Goal: Find specific page/section: Find specific page/section

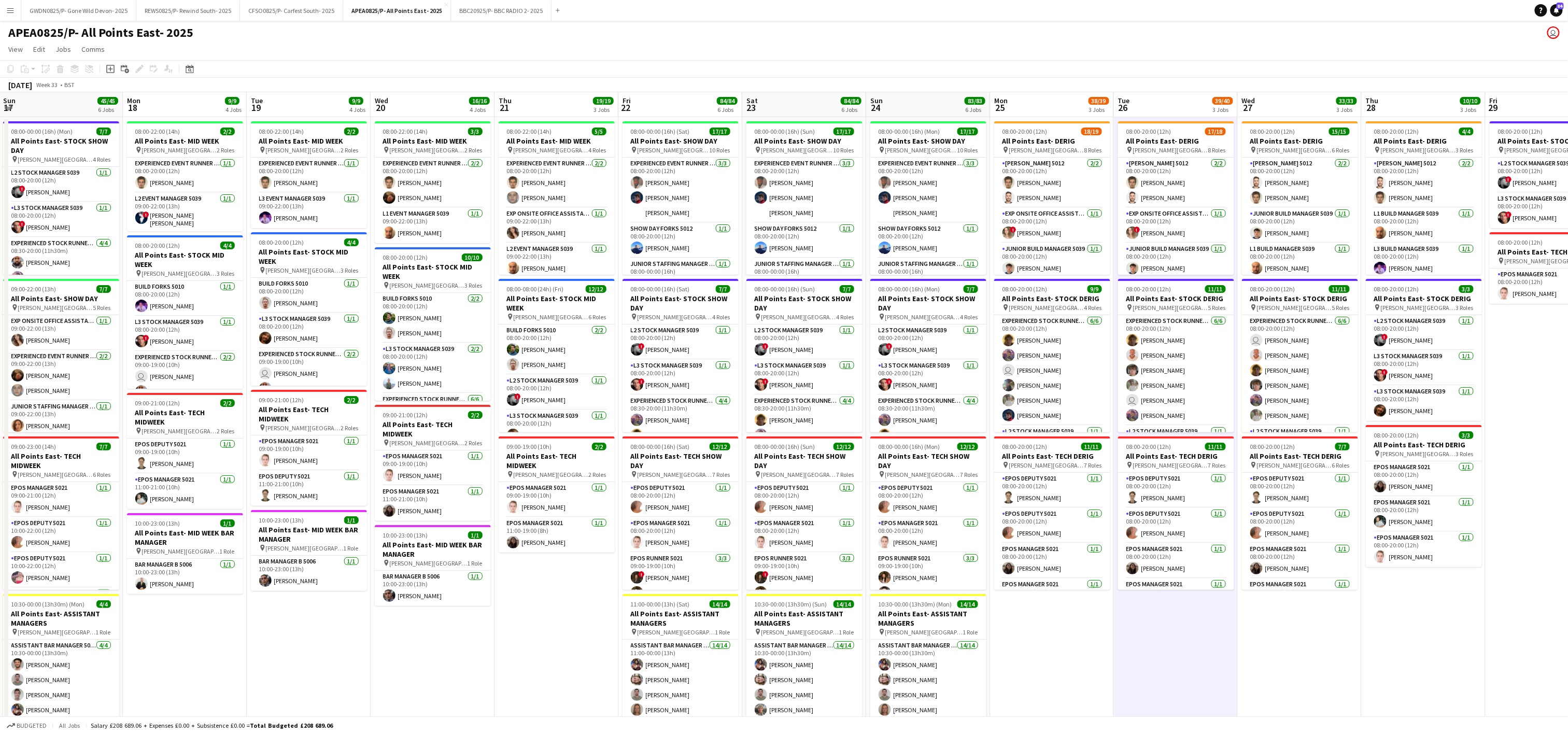
scroll to position [211, 0]
click at [7, 8] on app-icon "Menu" at bounding box center [10, 10] width 8 height 8
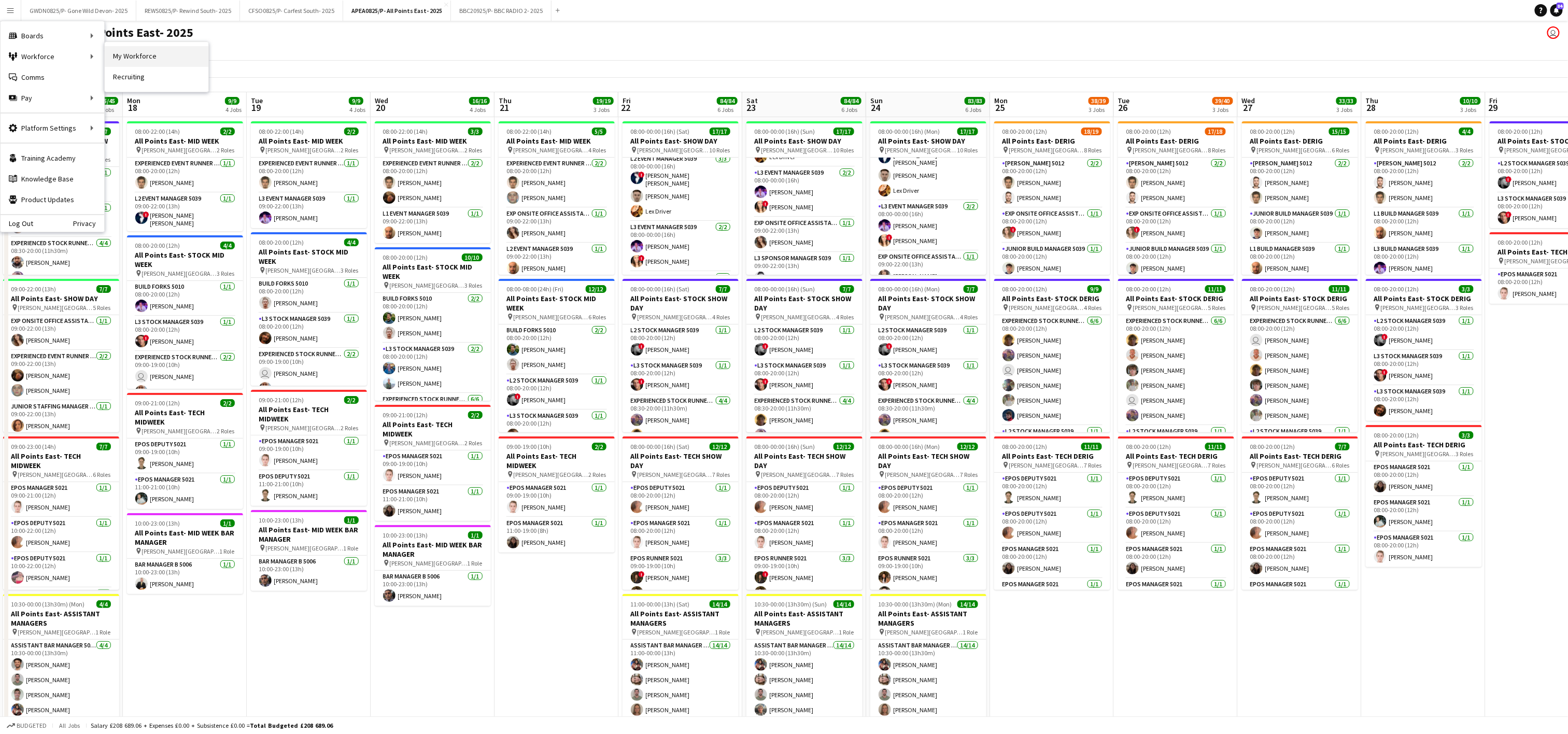
click at [130, 61] on link "My Workforce" at bounding box center [156, 57] width 104 height 21
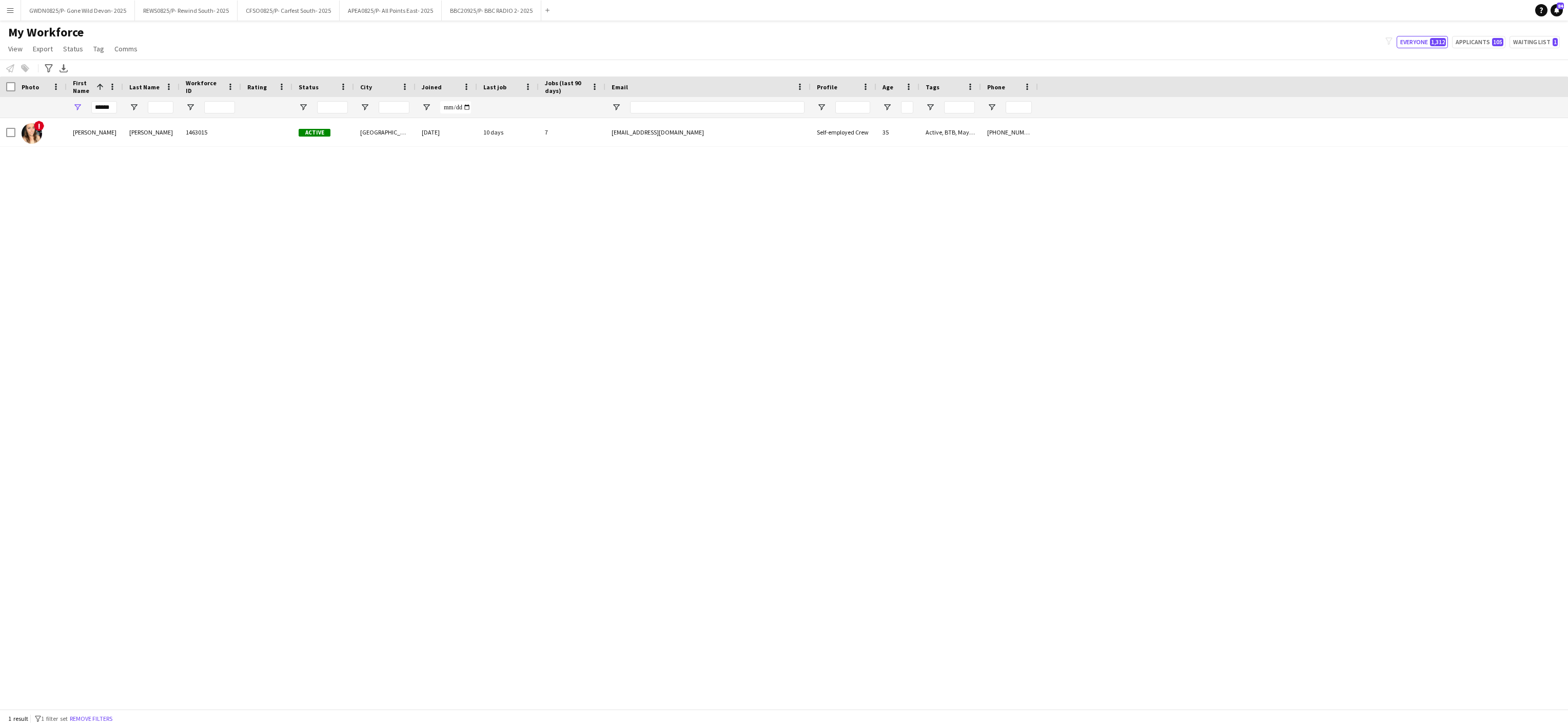
click at [7, 4] on button "Menu" at bounding box center [10, 10] width 21 height 21
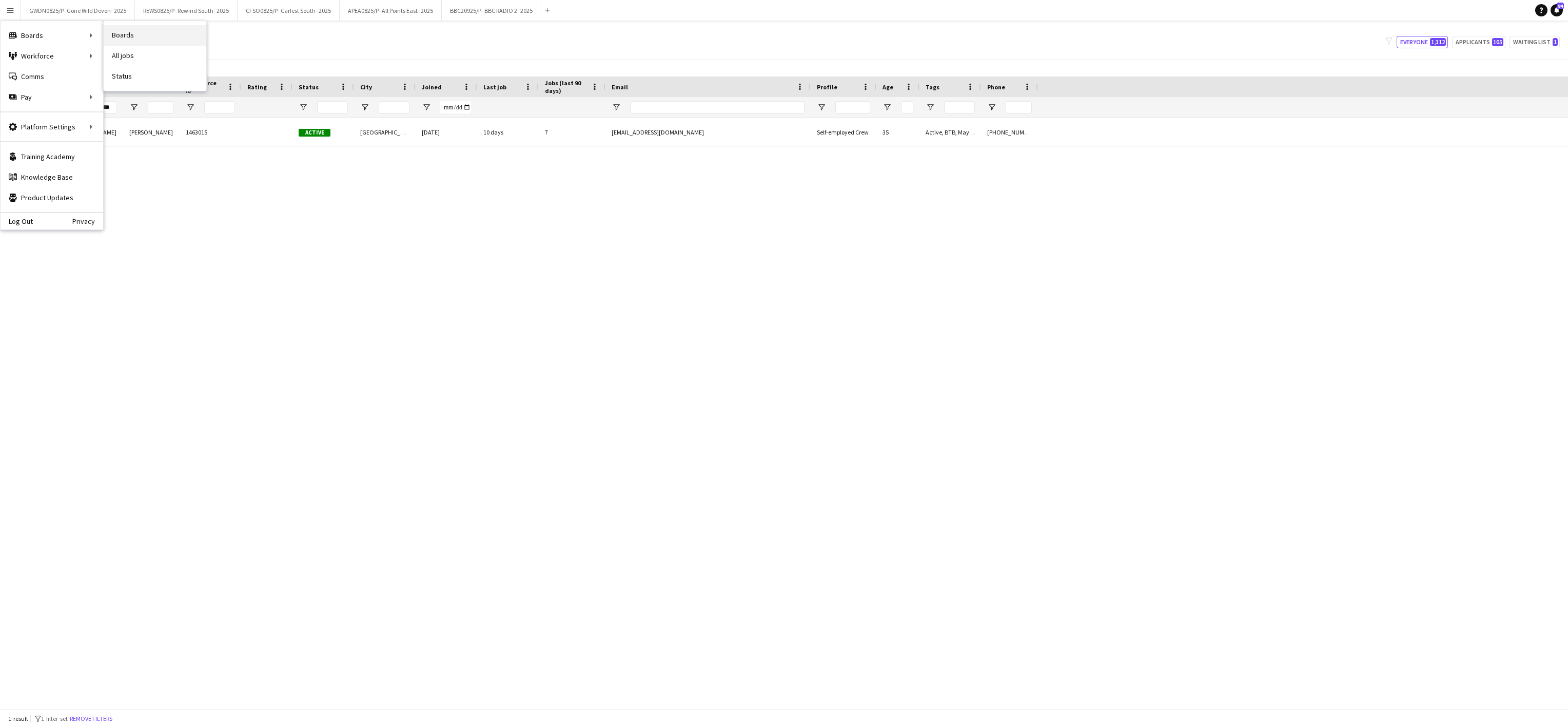
click at [125, 32] on link "Boards" at bounding box center [155, 35] width 103 height 21
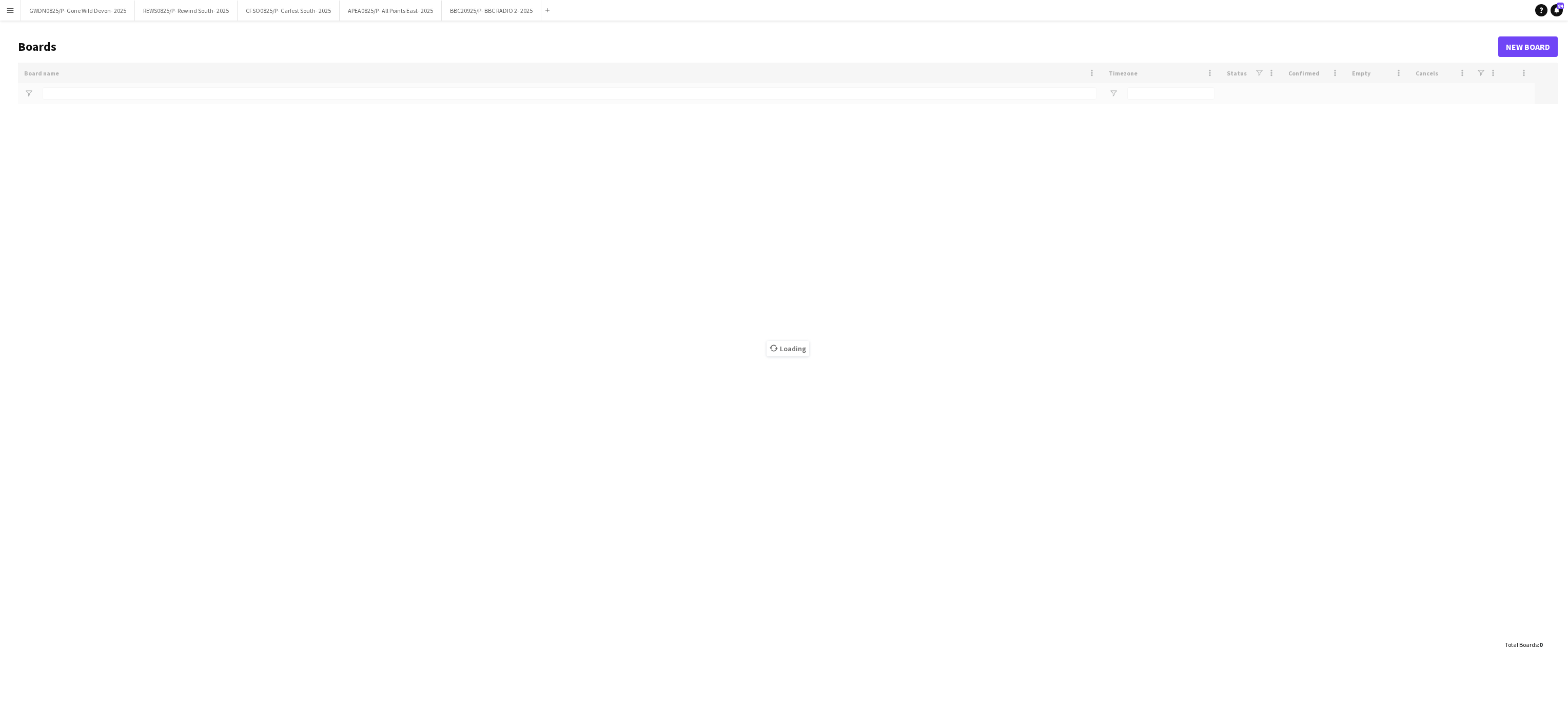
type input "****"
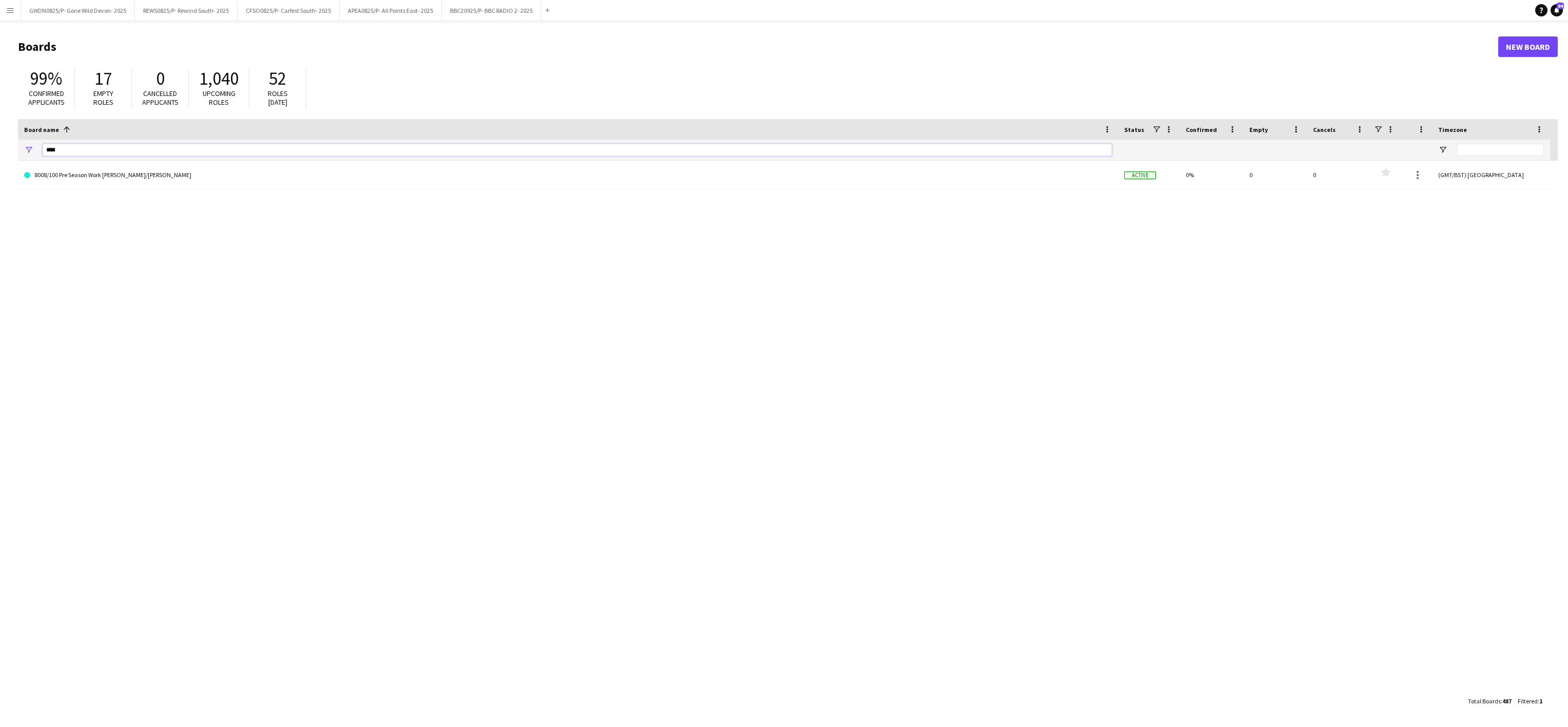
drag, startPoint x: 66, startPoint y: 149, endPoint x: 0, endPoint y: 144, distance: 66.2
click at [0, 144] on html "Menu Boards Boards Boards All jobs Status Workforce Workforce My Workforce Recr…" at bounding box center [784, 364] width 1568 height 727
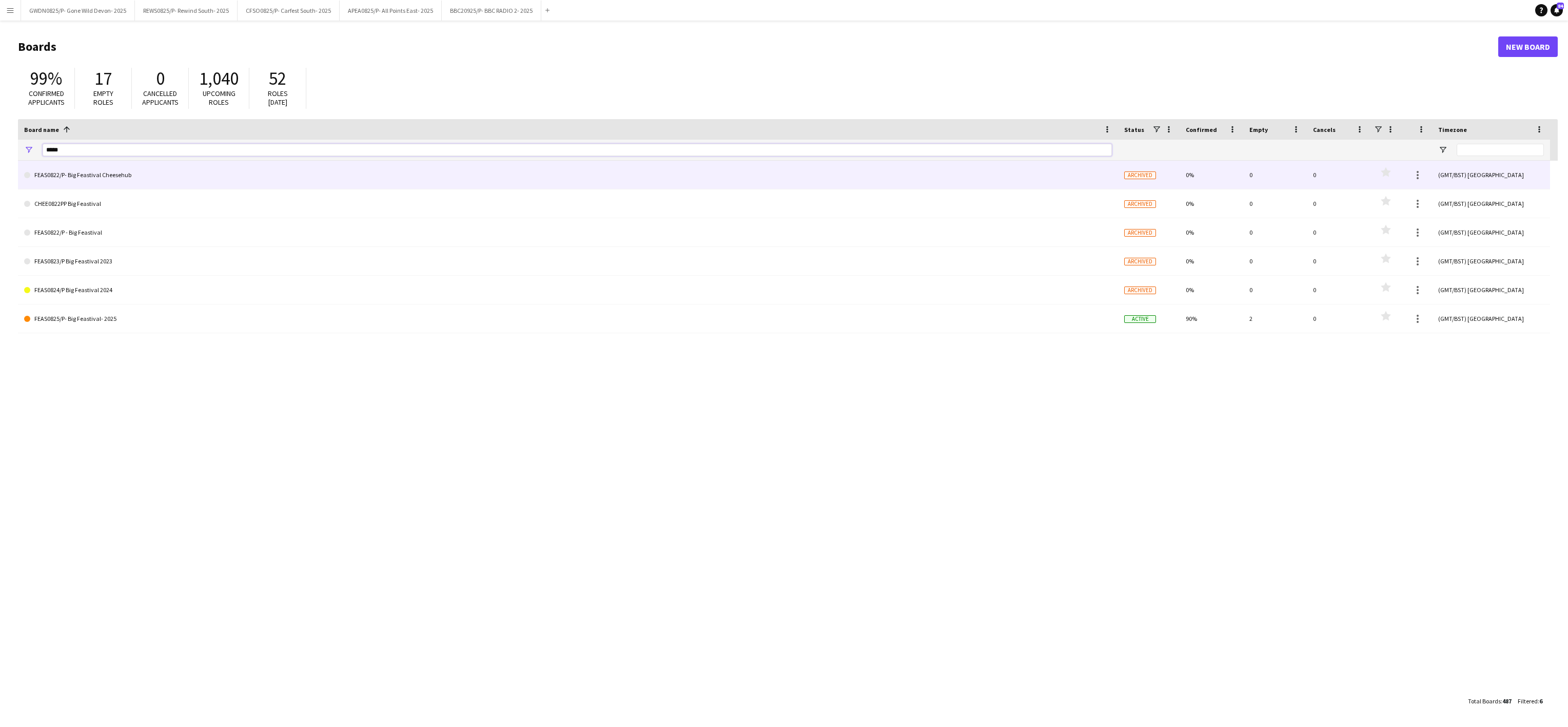
type input "*****"
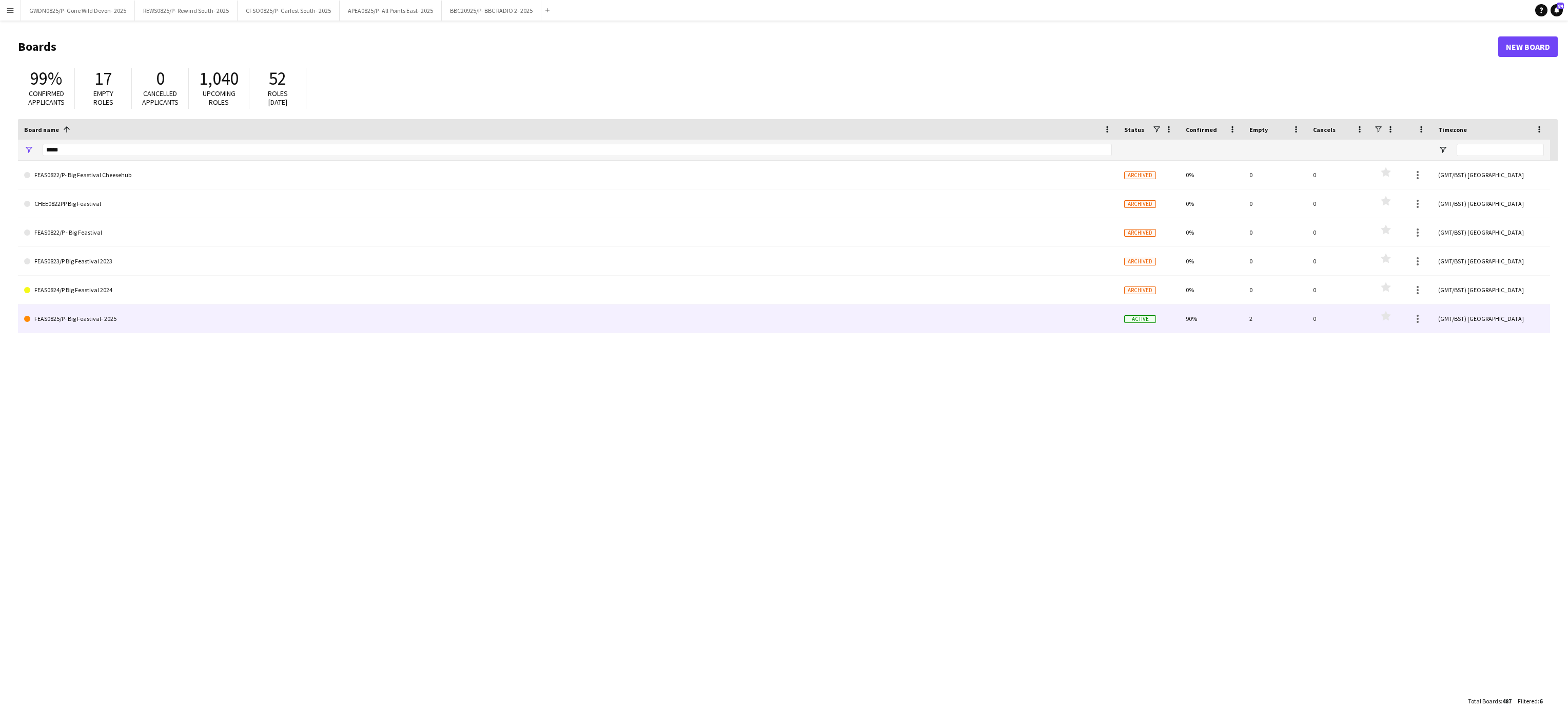
click at [86, 312] on link "FEAS0825/P- Big Feastival- 2025" at bounding box center [568, 318] width 1088 height 29
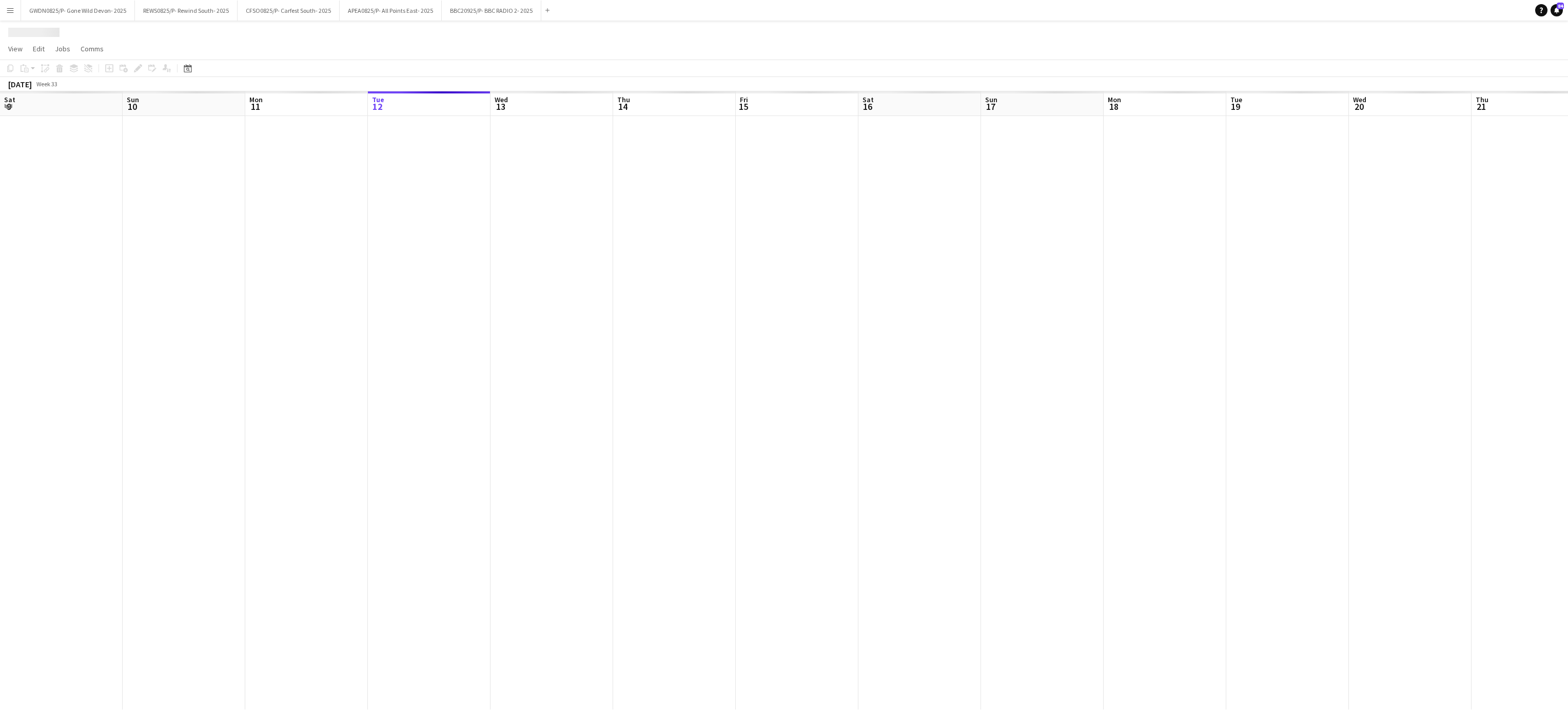
scroll to position [0, 245]
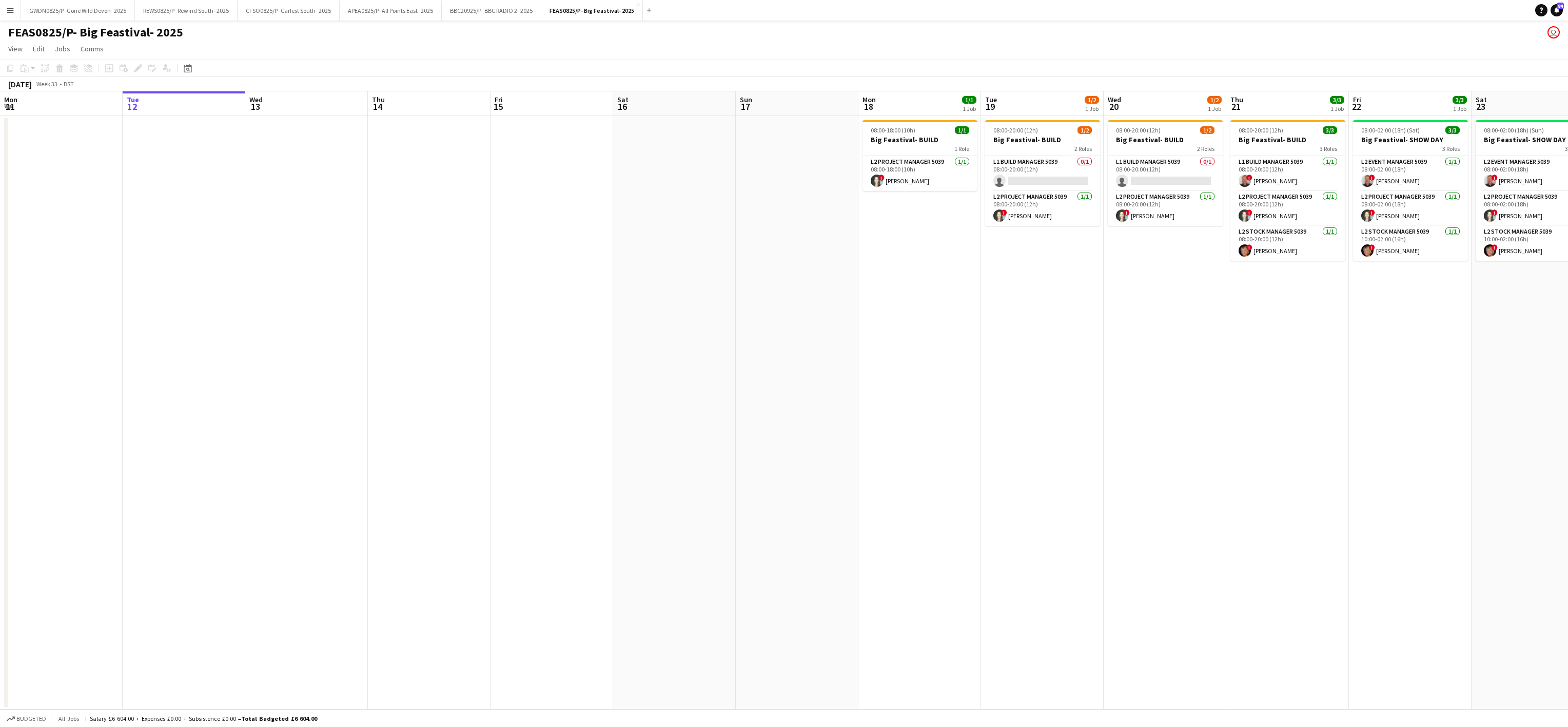
click at [706, 456] on app-date-cell at bounding box center [674, 413] width 122 height 593
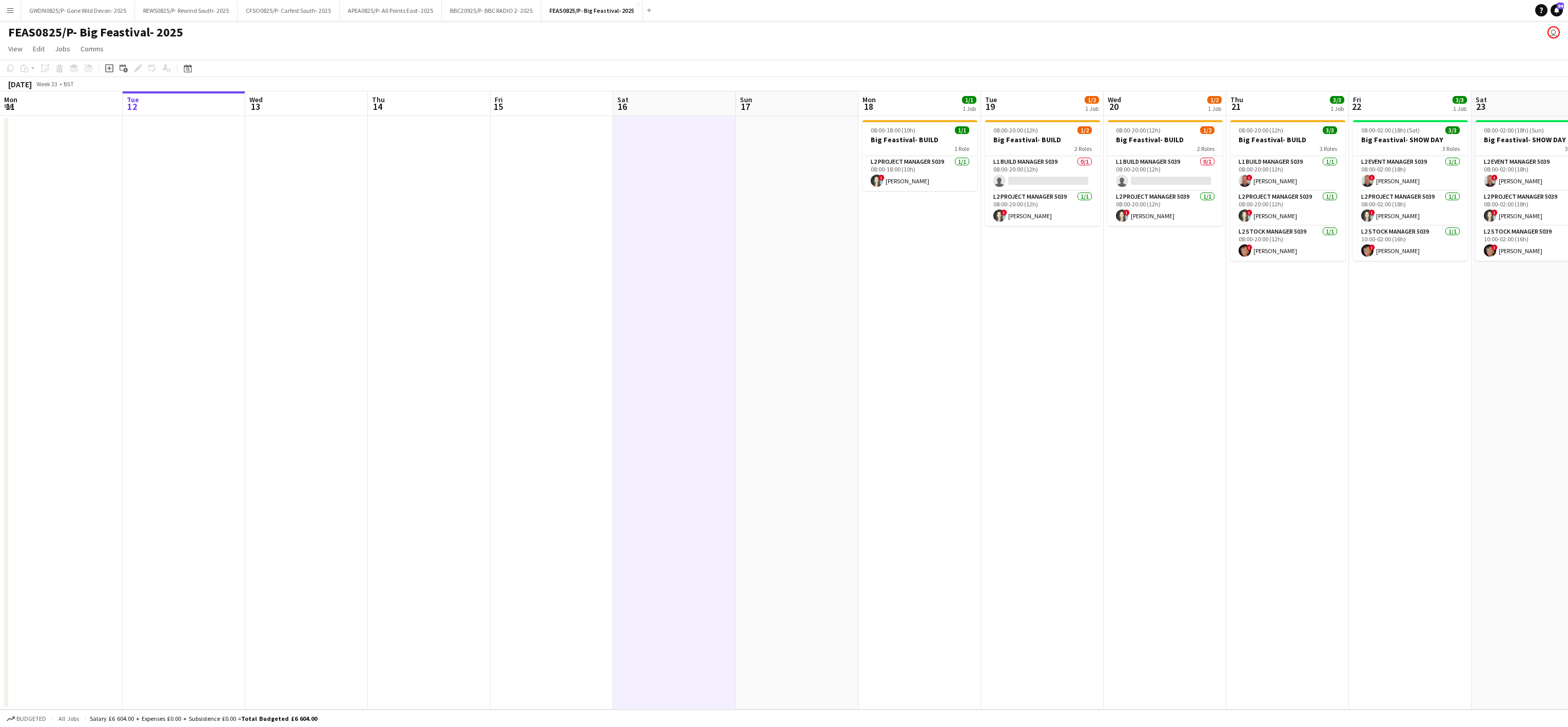
click at [843, 396] on app-date-cell at bounding box center [797, 413] width 122 height 593
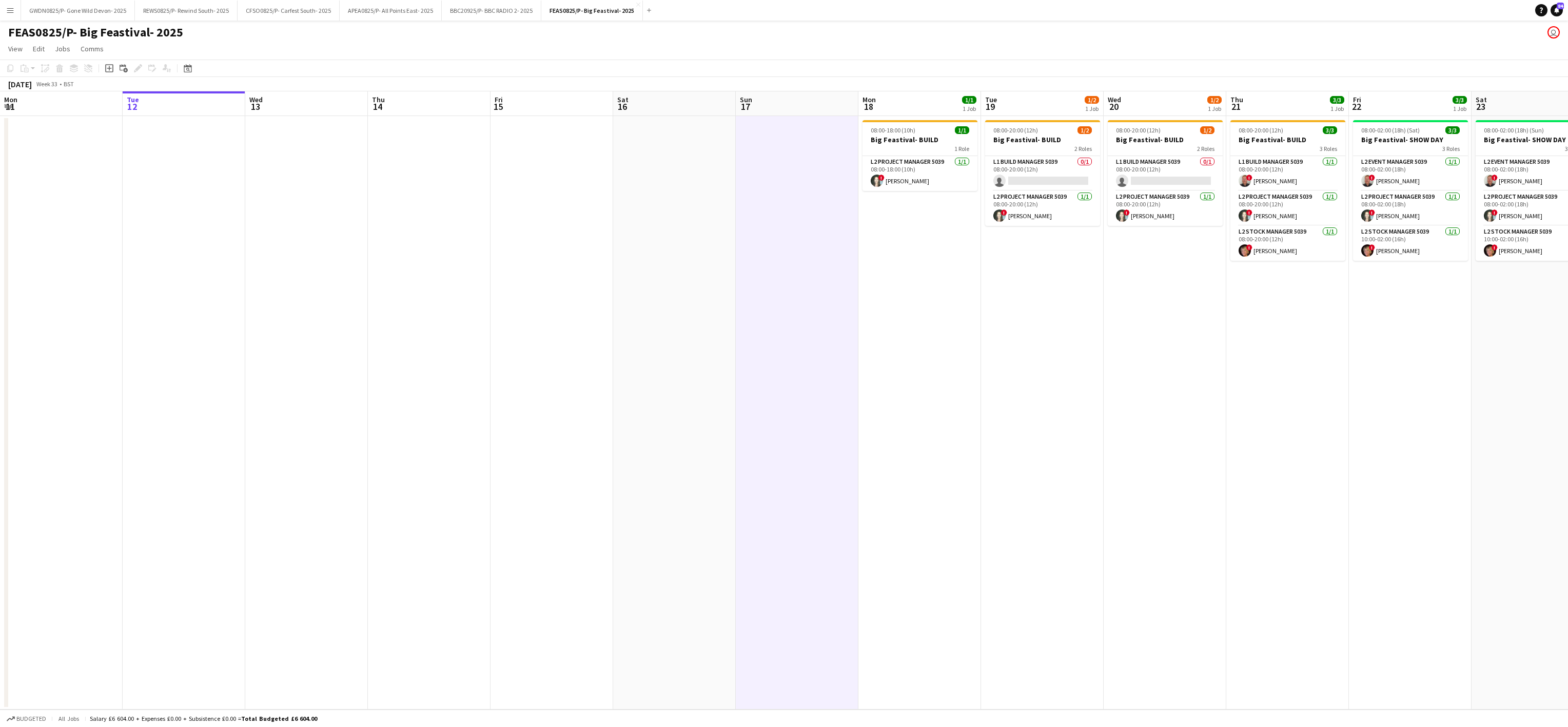
click at [721, 310] on app-date-cell at bounding box center [674, 413] width 122 height 593
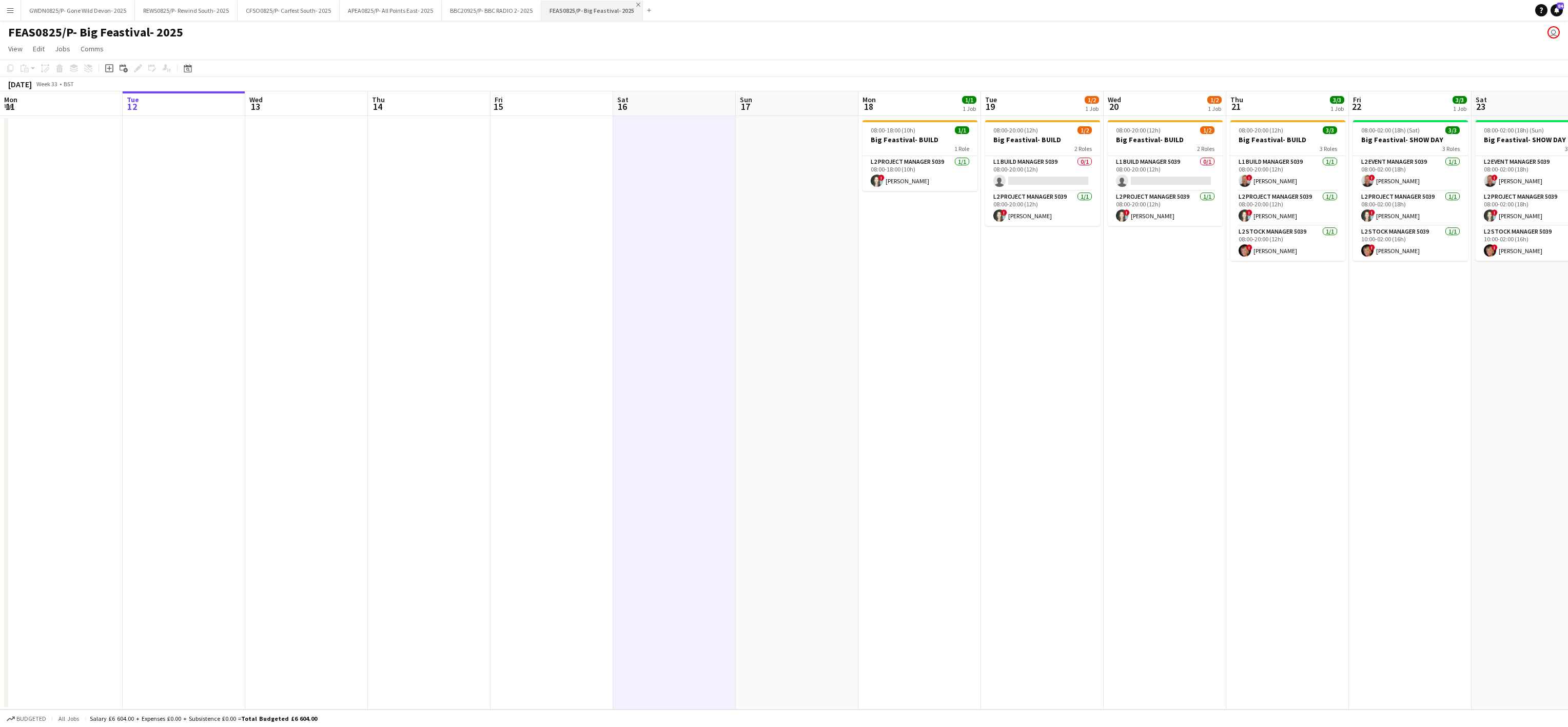
click at [638, 4] on app-icon "Close" at bounding box center [638, 4] width 4 height 4
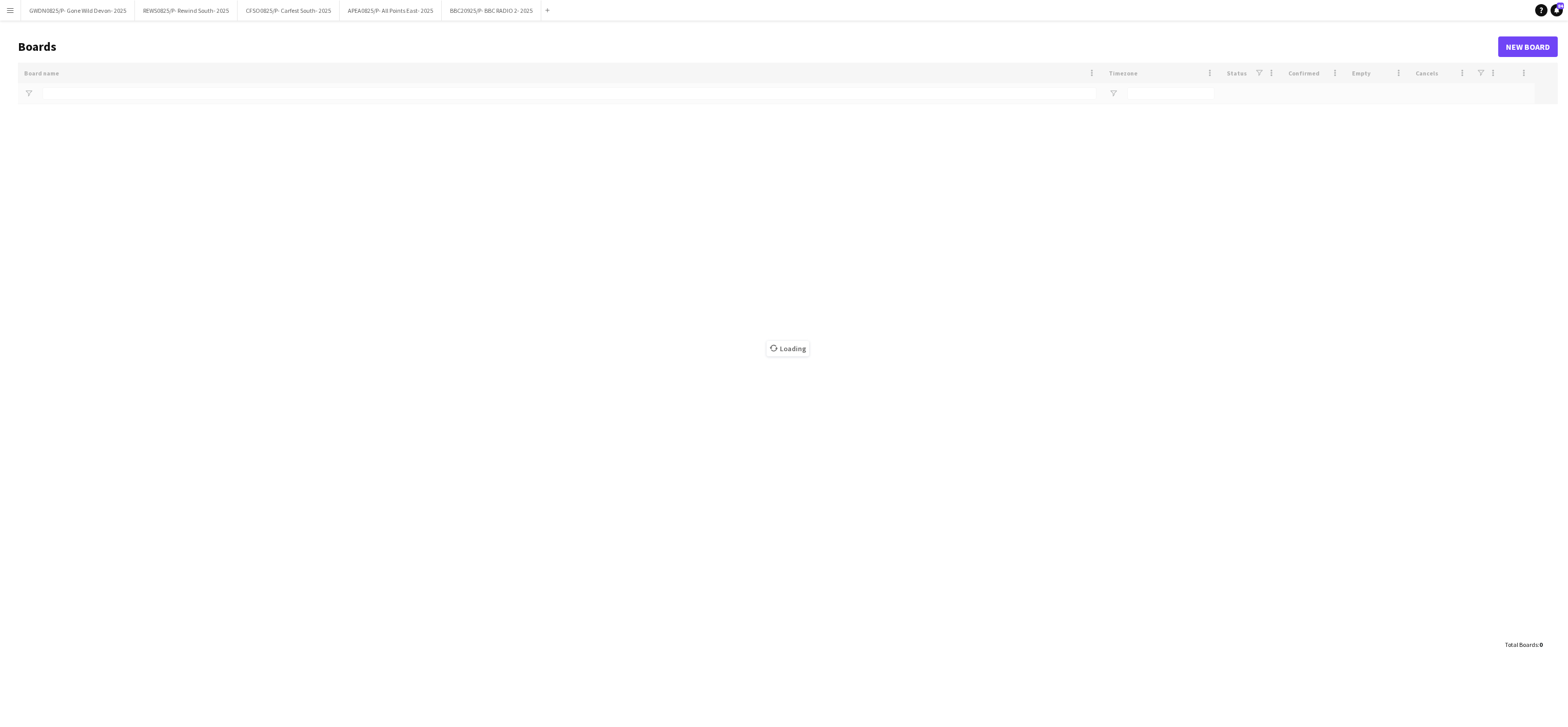
type input "*****"
